Goal: Task Accomplishment & Management: Manage account settings

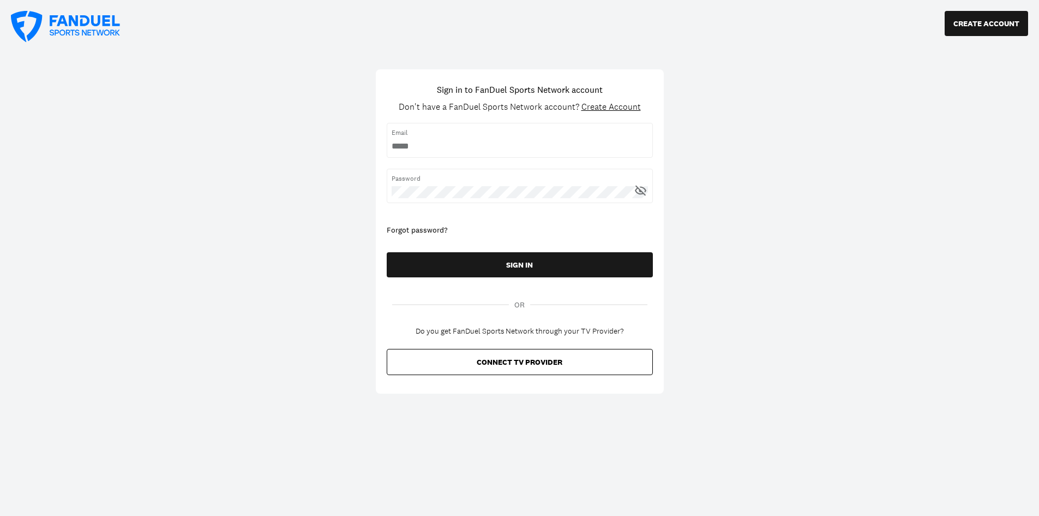
click at [498, 139] on div "Email" at bounding box center [520, 140] width 266 height 34
click at [473, 151] on input "username" at bounding box center [520, 146] width 256 height 12
type input "**********"
click at [534, 251] on form "Email Password Forgot password? SIGN IN" at bounding box center [520, 202] width 266 height 159
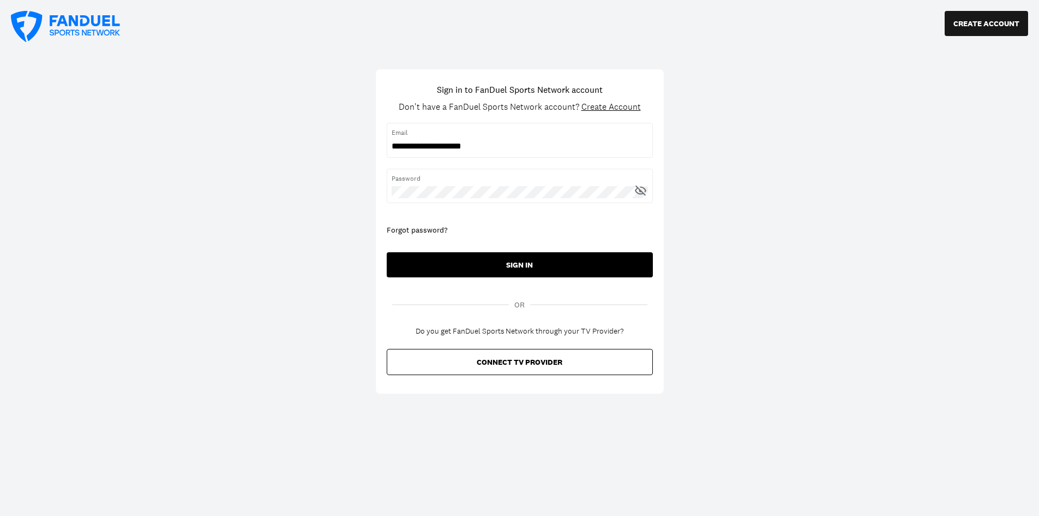
click at [533, 263] on button "SIGN IN" at bounding box center [520, 264] width 266 height 25
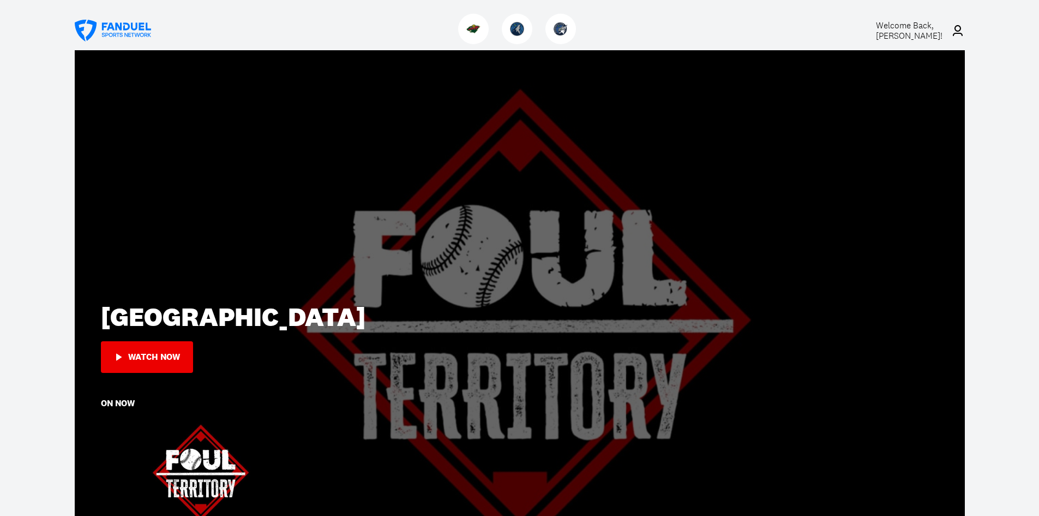
click at [957, 27] on icon at bounding box center [957, 30] width 13 height 13
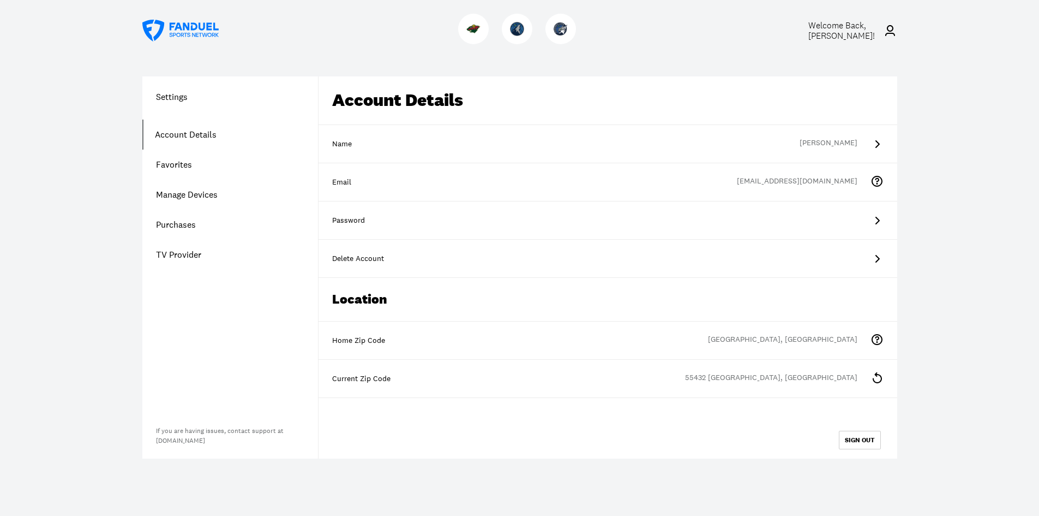
click at [175, 224] on link "Purchases" at bounding box center [230, 224] width 176 height 30
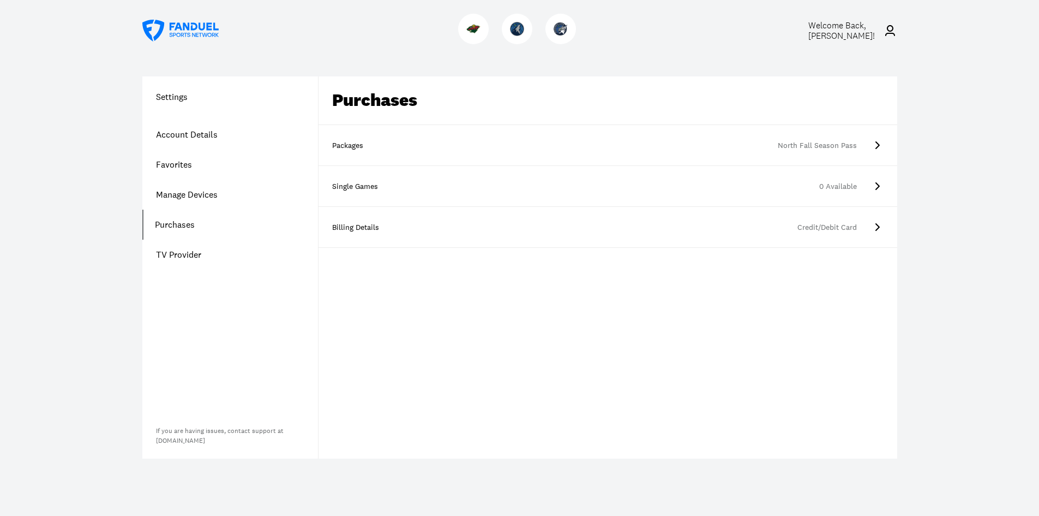
click at [501, 143] on div "North Fall Season Pass" at bounding box center [628, 145] width 457 height 11
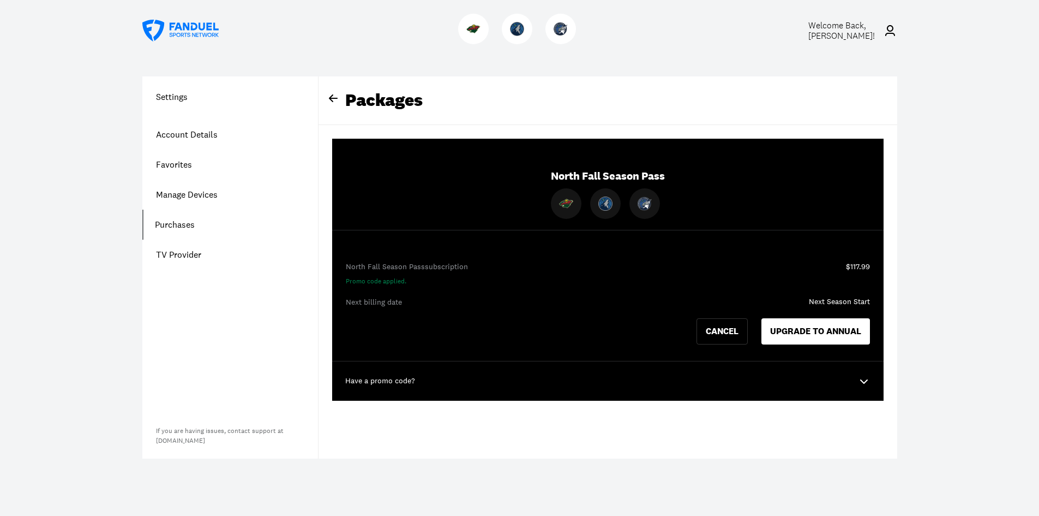
click at [359, 92] on div "Packages" at bounding box center [608, 100] width 579 height 49
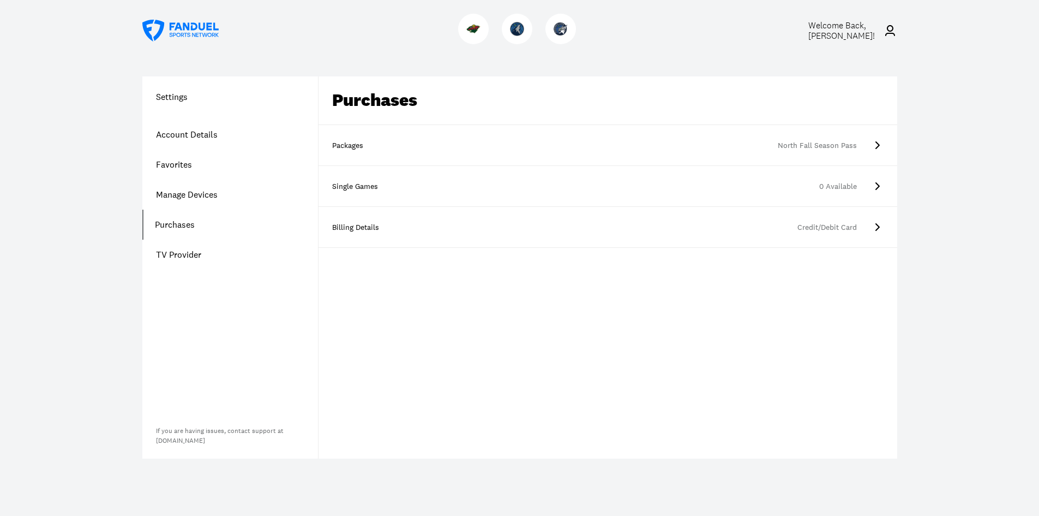
click at [832, 235] on link "Billing Details Credit/Debit Card" at bounding box center [608, 227] width 579 height 41
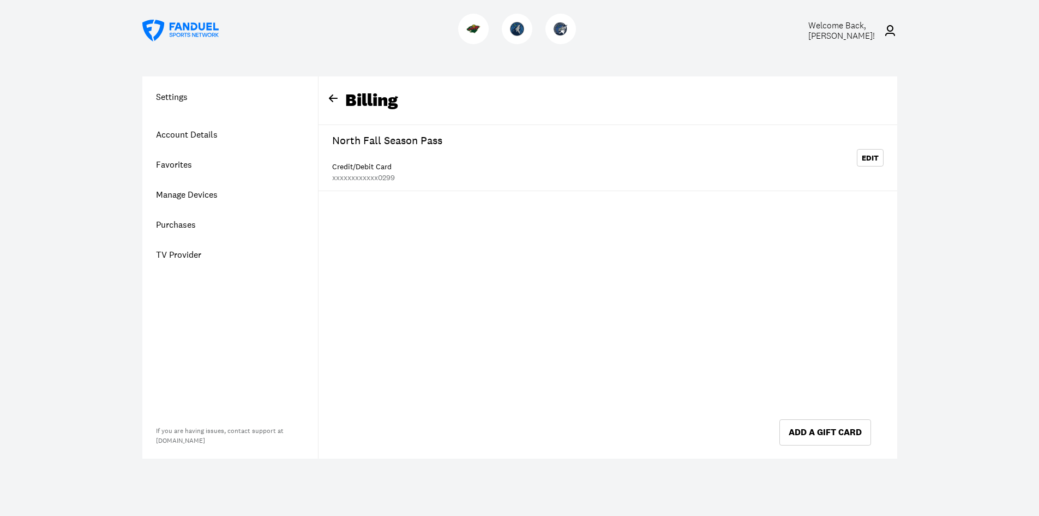
click at [329, 98] on icon at bounding box center [333, 98] width 9 height 8
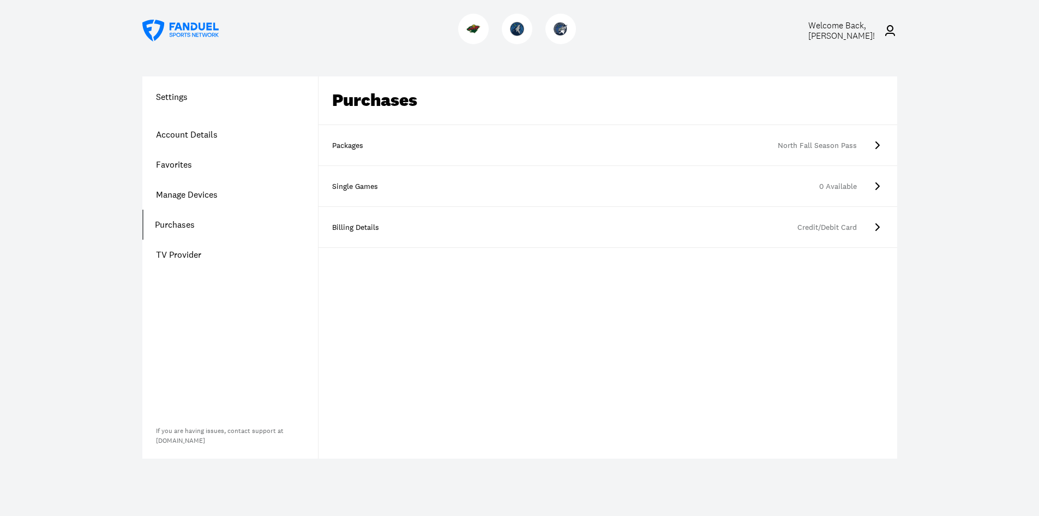
click at [771, 191] on div "0 Available" at bounding box center [628, 186] width 457 height 11
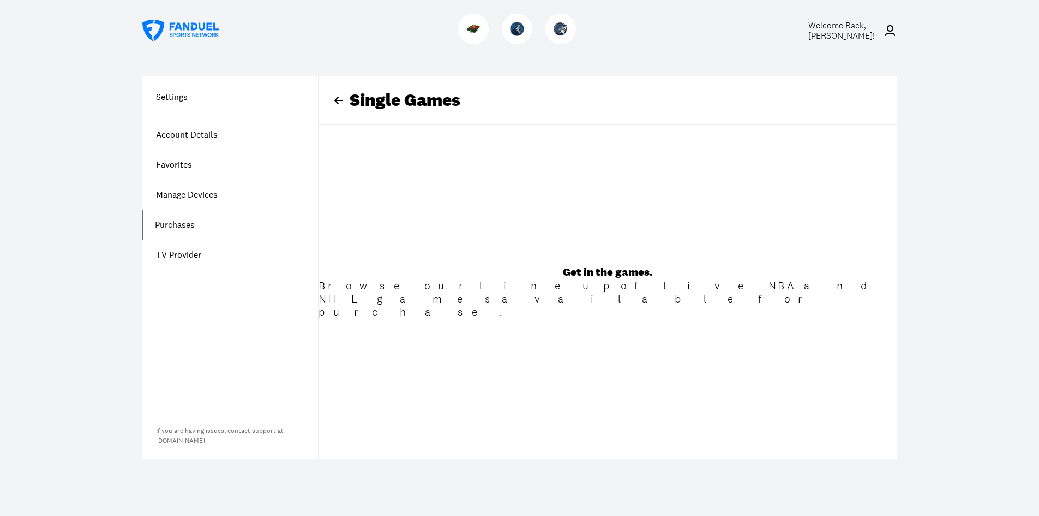
click at [339, 104] on icon at bounding box center [338, 100] width 13 height 13
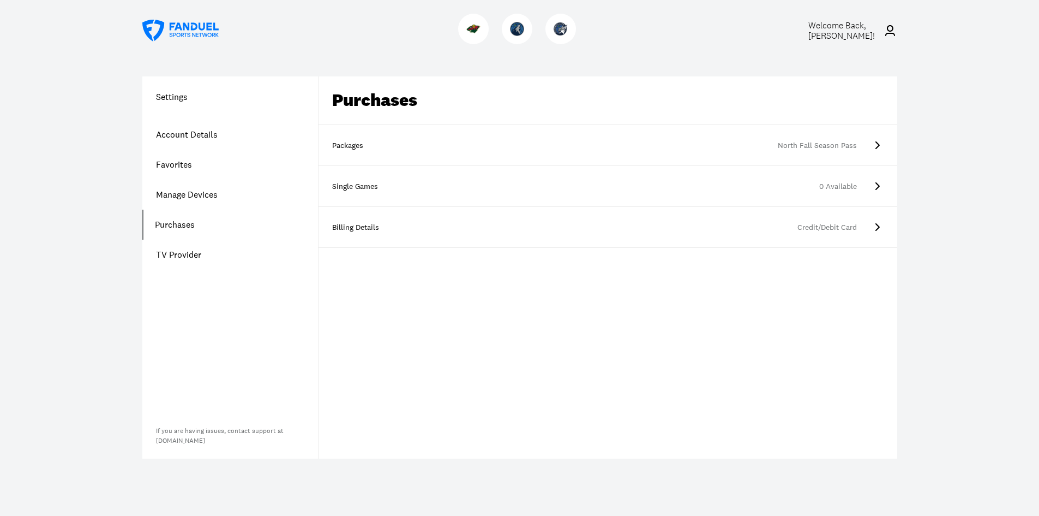
click at [747, 147] on div "North Fall Season Pass" at bounding box center [628, 145] width 457 height 11
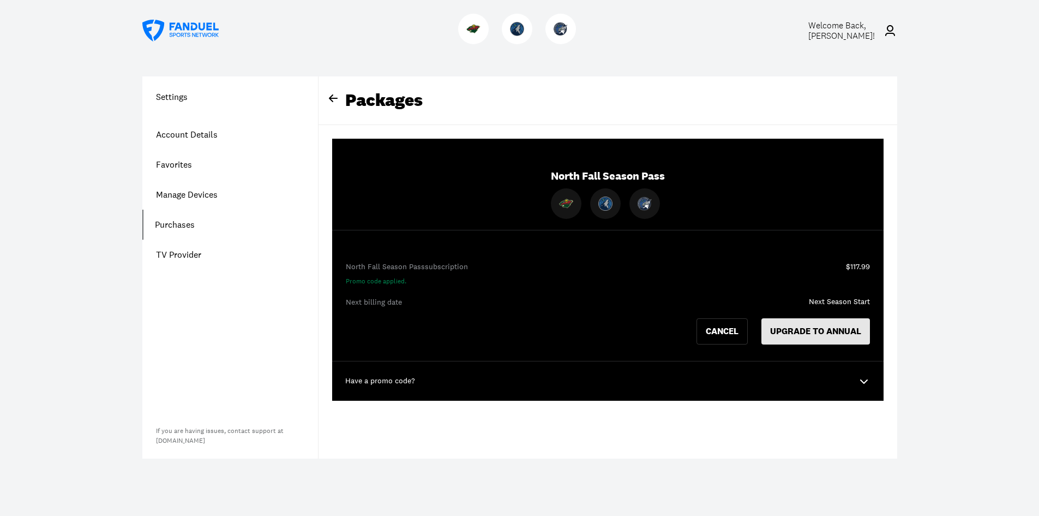
click at [840, 330] on button "UPGRADE TO ANNUAL" at bounding box center [816, 331] width 109 height 26
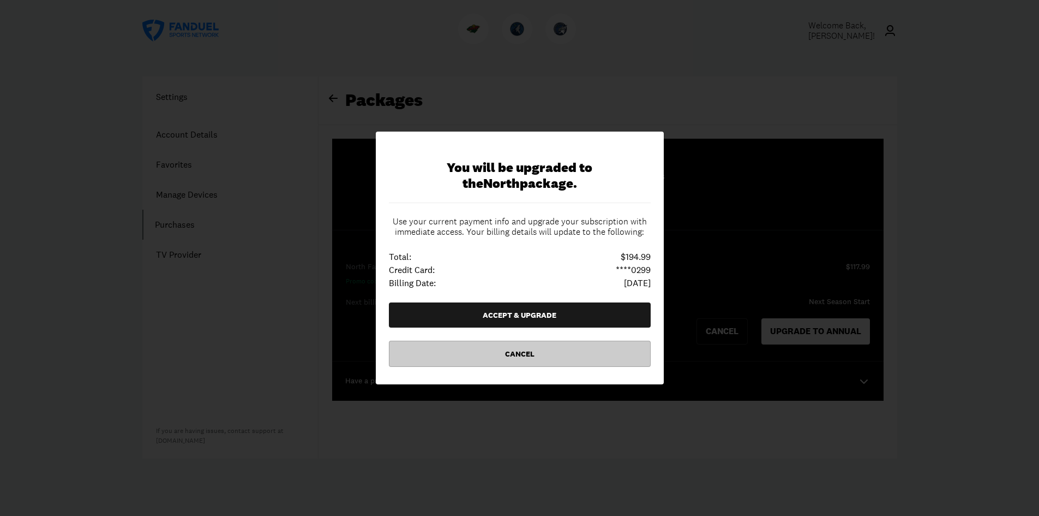
click at [576, 355] on button "Cancel" at bounding box center [520, 353] width 262 height 26
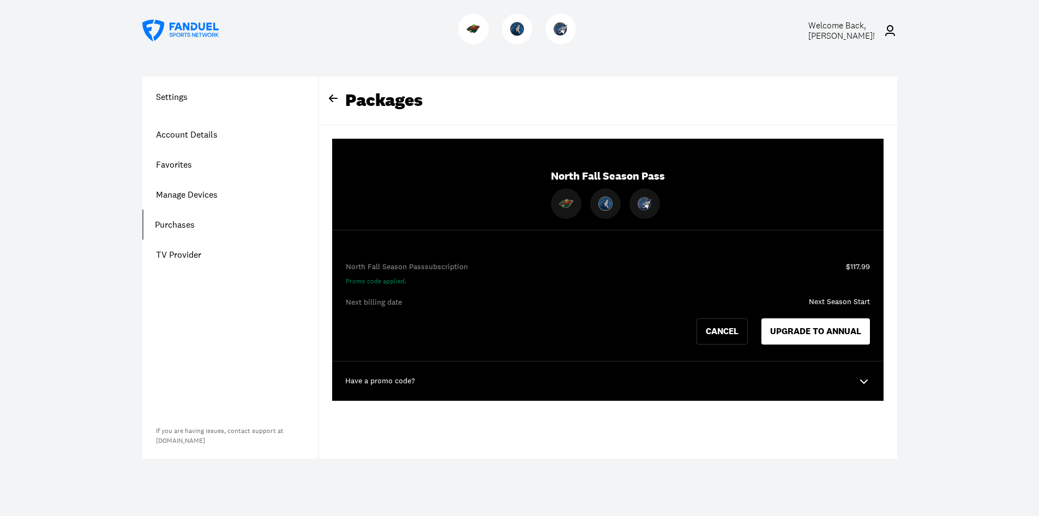
click at [172, 251] on link "TV Provider" at bounding box center [230, 254] width 176 height 30
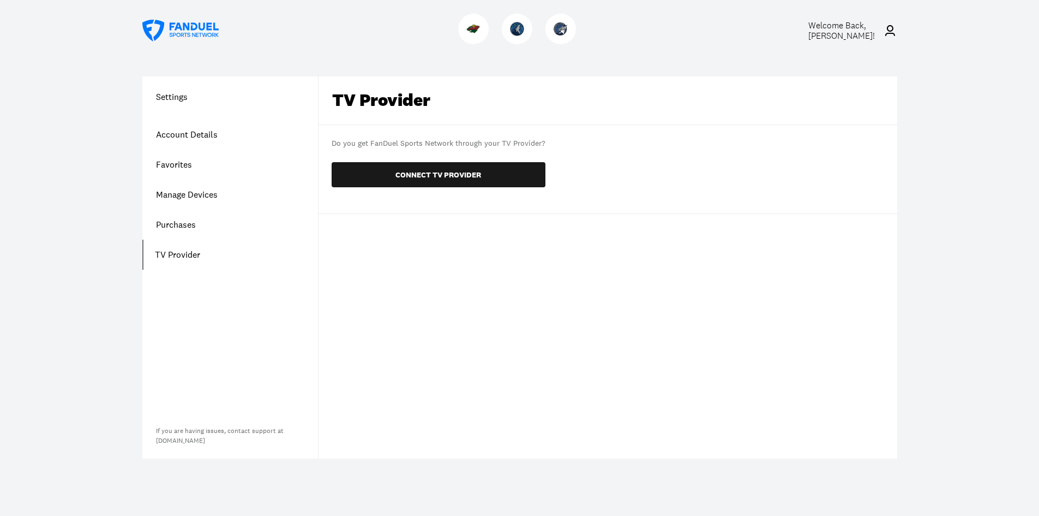
click at [181, 218] on link "Purchases" at bounding box center [230, 224] width 176 height 30
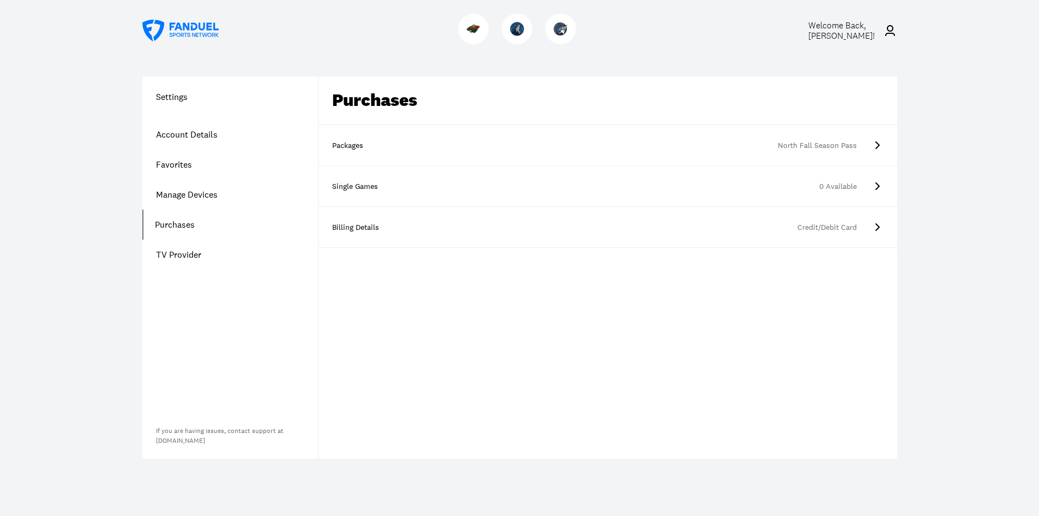
click at [178, 97] on h1 "Settings" at bounding box center [230, 96] width 176 height 13
click at [183, 136] on link "Account Details" at bounding box center [230, 134] width 176 height 30
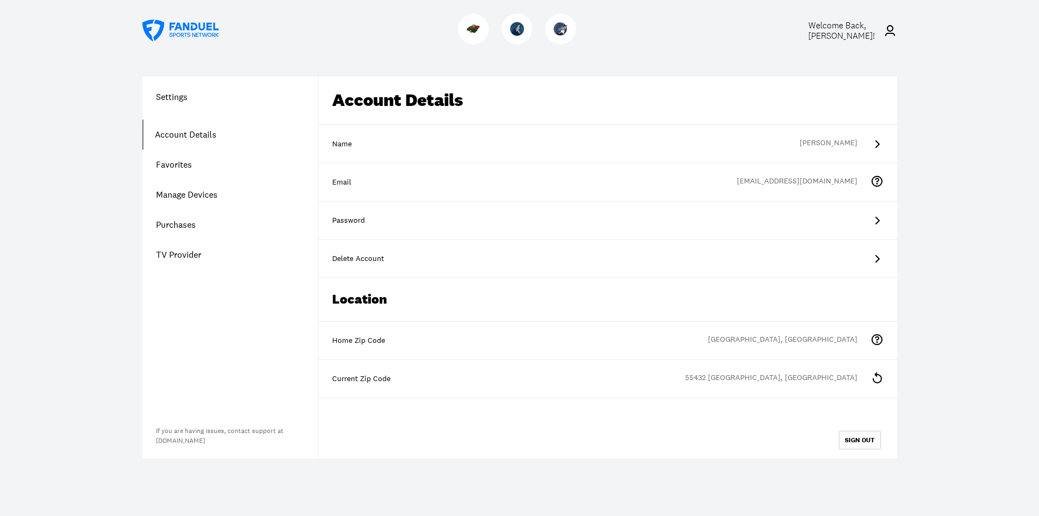
click at [170, 192] on link "Manage Devices" at bounding box center [230, 194] width 176 height 30
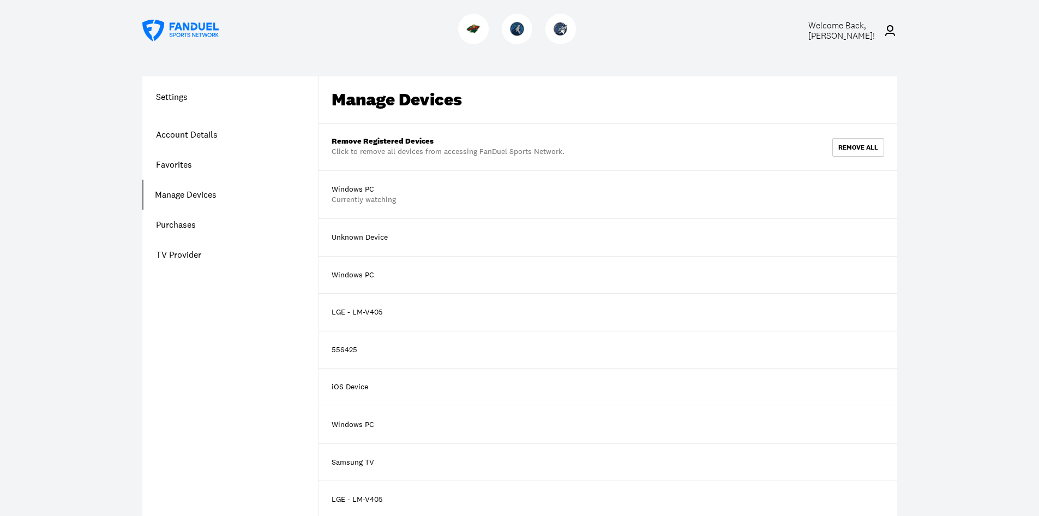
click at [175, 162] on link "Favorites" at bounding box center [230, 164] width 176 height 30
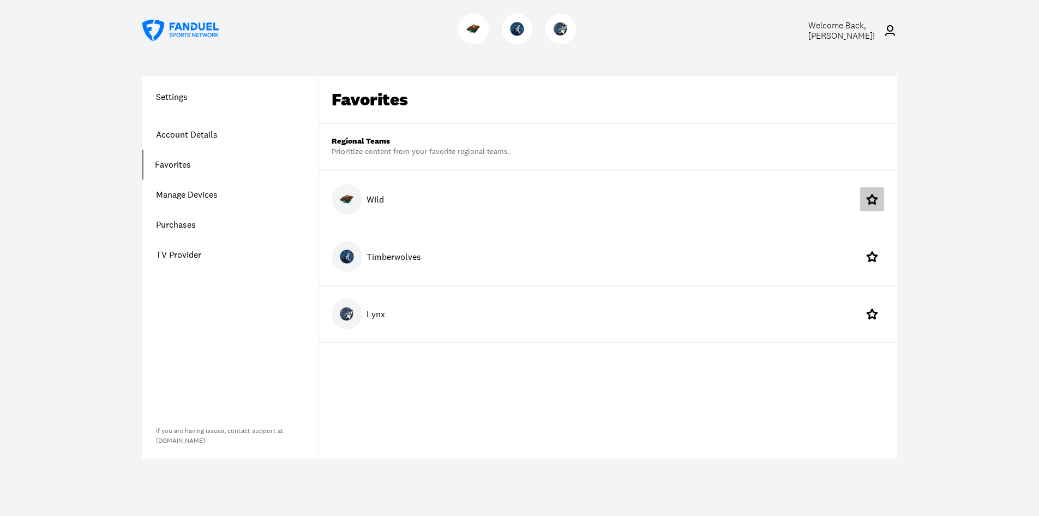
click at [876, 203] on icon at bounding box center [872, 199] width 13 height 13
click at [204, 137] on link "Account Details" at bounding box center [230, 134] width 176 height 30
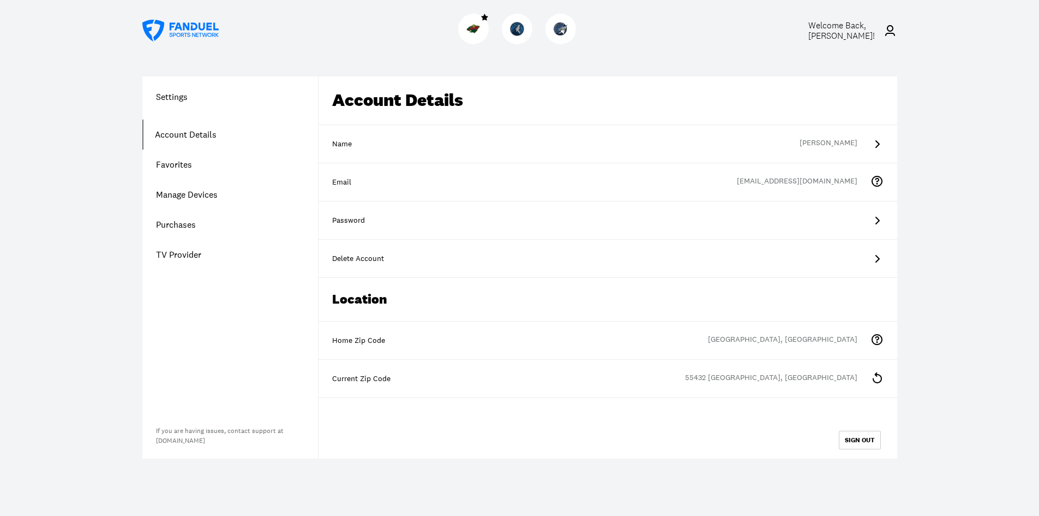
click at [175, 24] on icon at bounding box center [180, 31] width 76 height 22
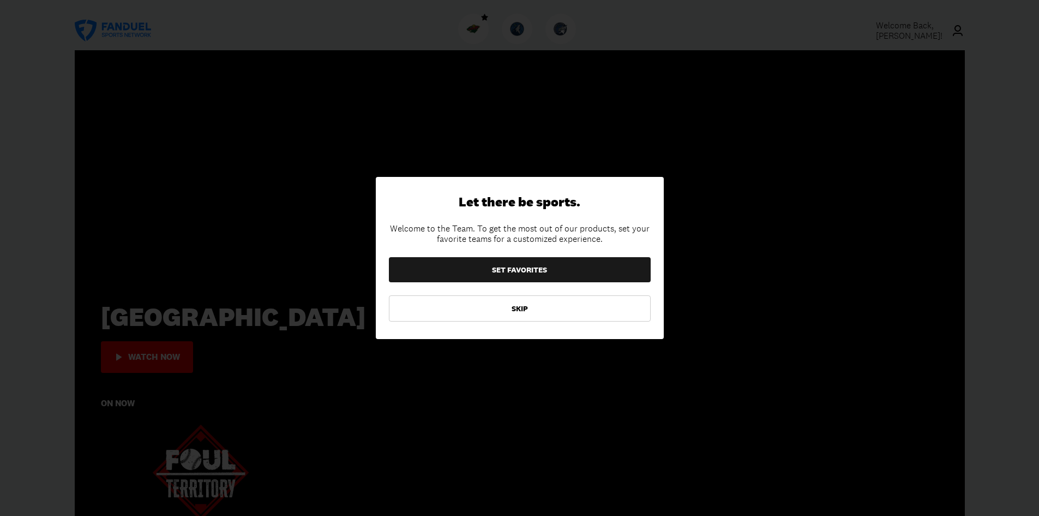
click at [249, 28] on div at bounding box center [519, 258] width 1039 height 516
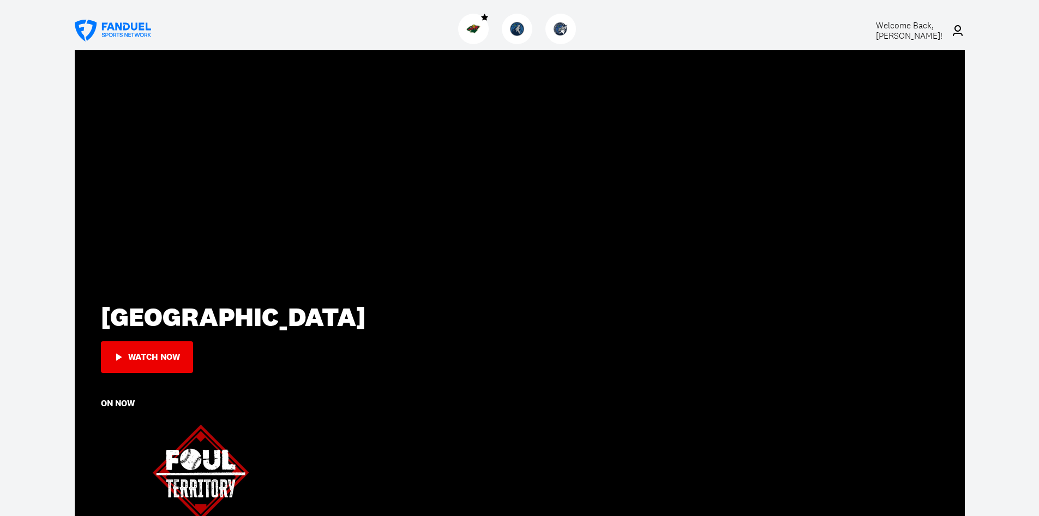
click at [954, 32] on icon at bounding box center [957, 30] width 13 height 13
